Goal: Navigation & Orientation: Find specific page/section

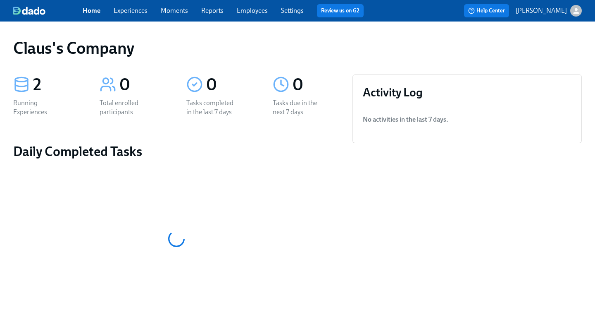
click at [574, 10] on icon "button" at bounding box center [576, 11] width 9 height 9
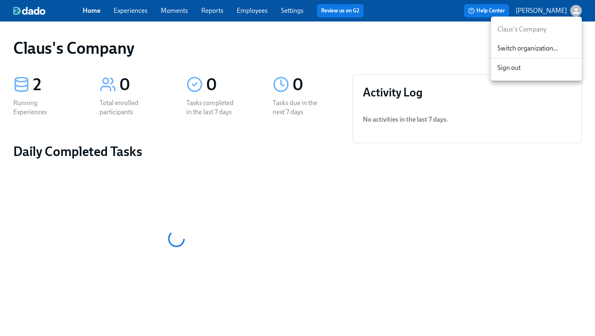
click at [548, 54] on div "Switch organization..." at bounding box center [536, 48] width 91 height 19
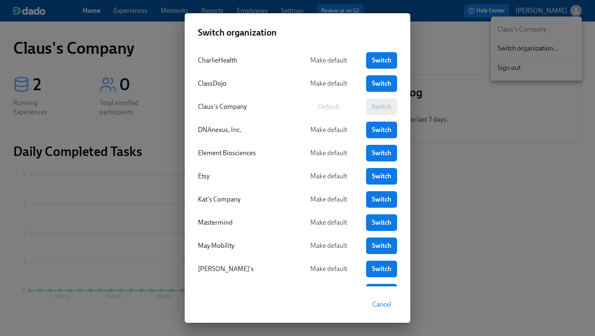
click at [382, 221] on span "Switch" at bounding box center [381, 222] width 19 height 8
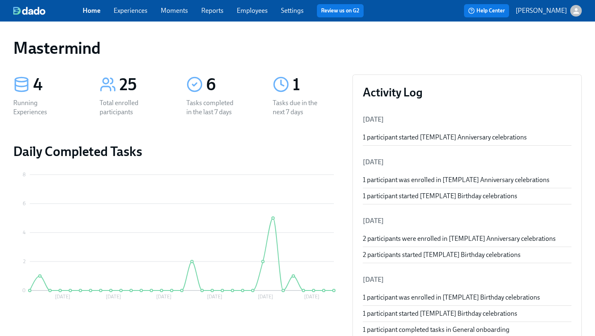
click at [124, 14] on link "Experiences" at bounding box center [131, 11] width 34 height 8
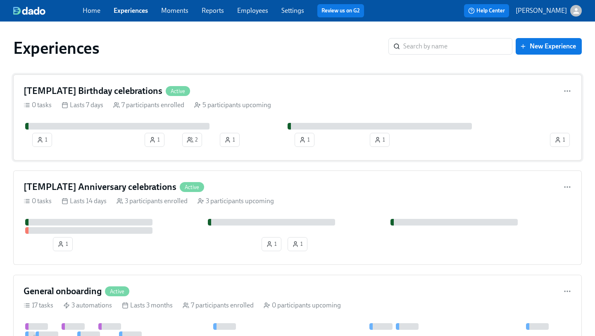
click at [242, 85] on div "[TEMPLATE] Birthday celebrations Active" at bounding box center [298, 91] width 548 height 12
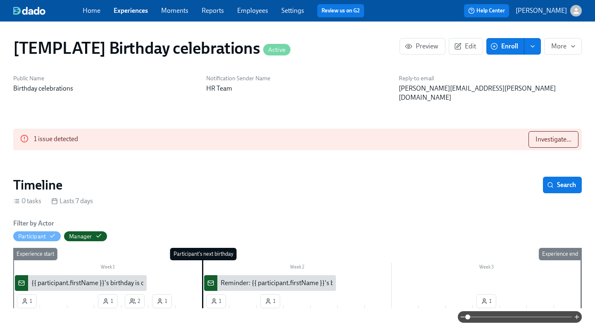
scroll to position [0, 1042]
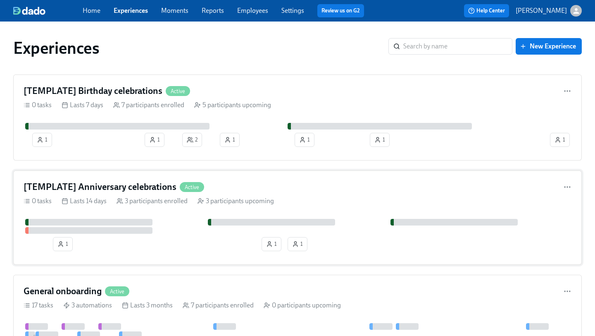
click at [384, 191] on div "[TEMPLATE] Anniversary celebrations Active" at bounding box center [298, 187] width 548 height 12
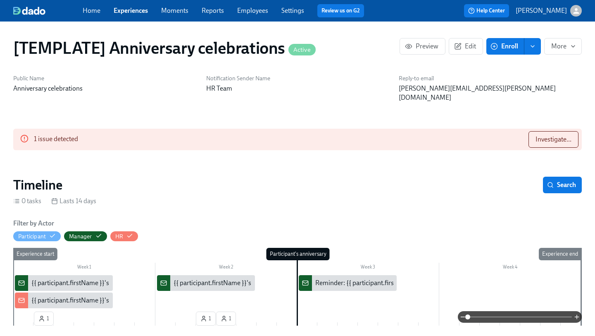
scroll to position [0, 258]
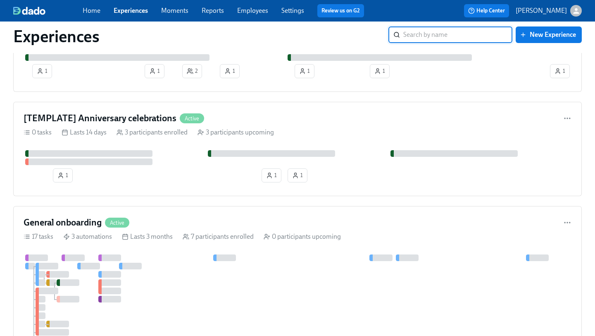
scroll to position [75, 0]
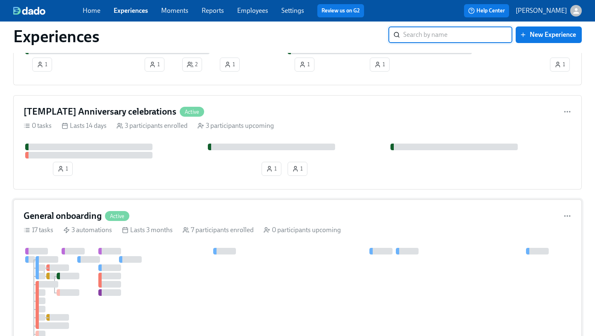
click at [251, 207] on div "General onboarding Active 17 tasks 3 automations Lasts 3 months 7 participants …" at bounding box center [297, 287] width 569 height 177
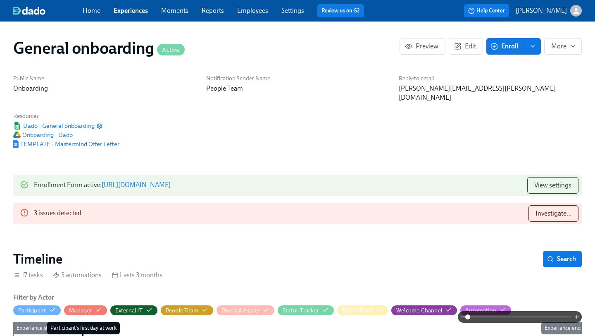
scroll to position [0, 2348]
click at [563, 209] on span "Investigate..." at bounding box center [554, 213] width 36 height 8
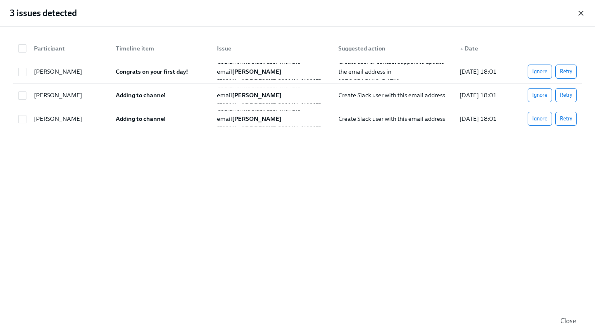
click at [584, 12] on icon "button" at bounding box center [581, 13] width 8 height 8
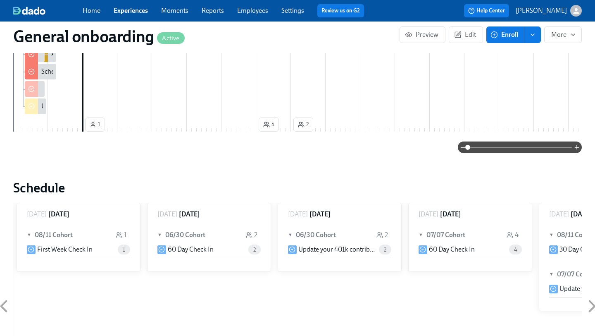
scroll to position [443, 0]
